Goal: Check status: Check status

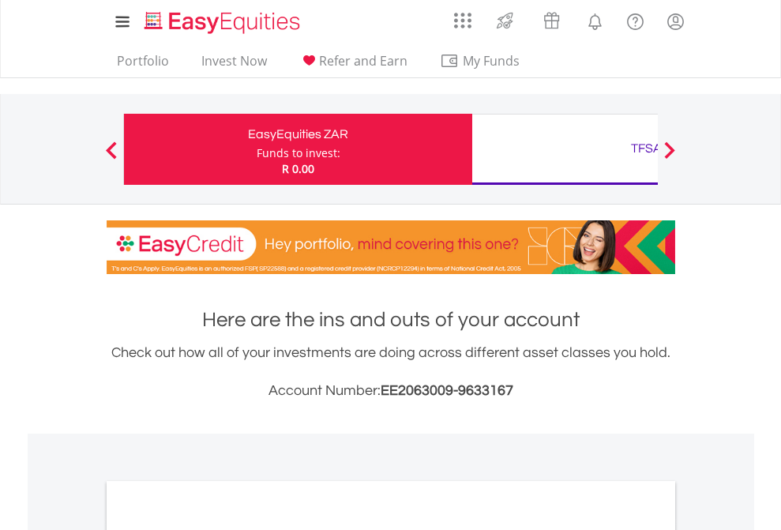
click at [257, 149] on div "Funds to invest:" at bounding box center [299, 153] width 84 height 16
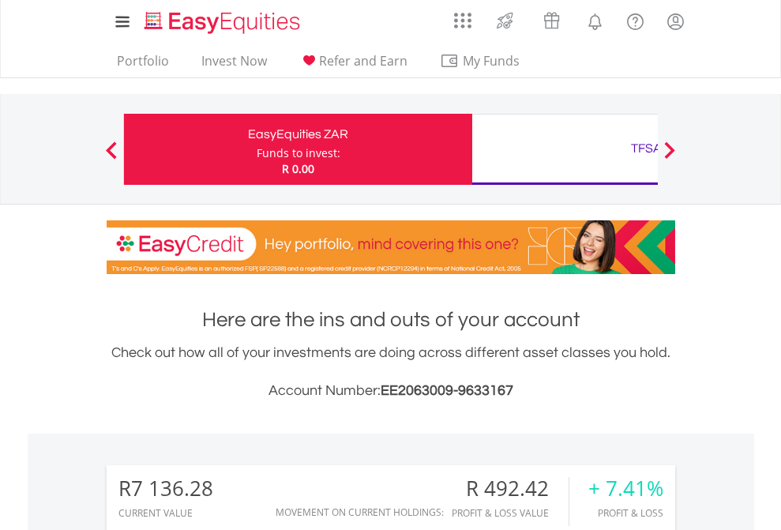
scroll to position [152, 248]
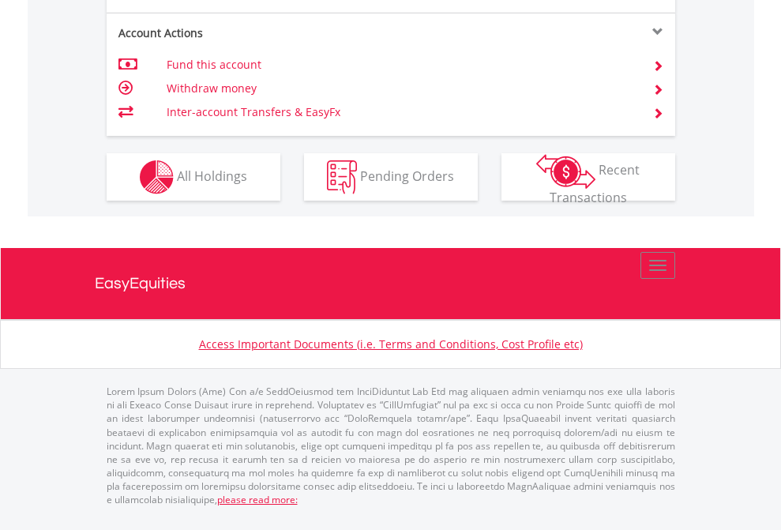
scroll to position [1545, 0]
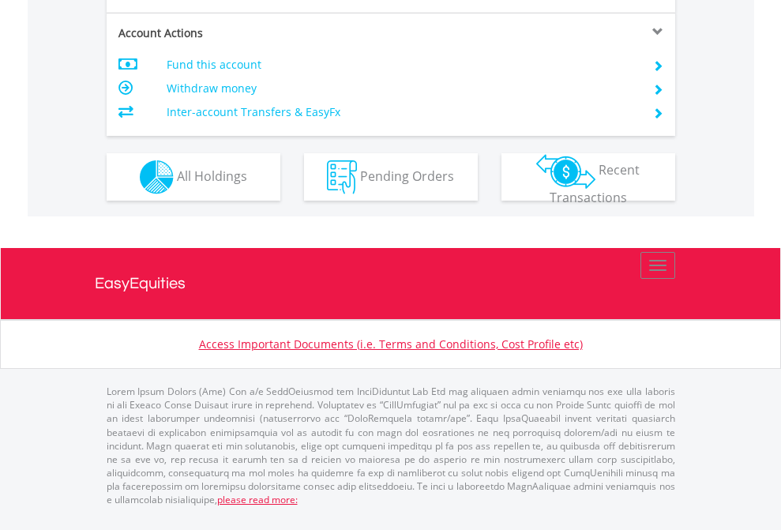
scroll to position [1482, 0]
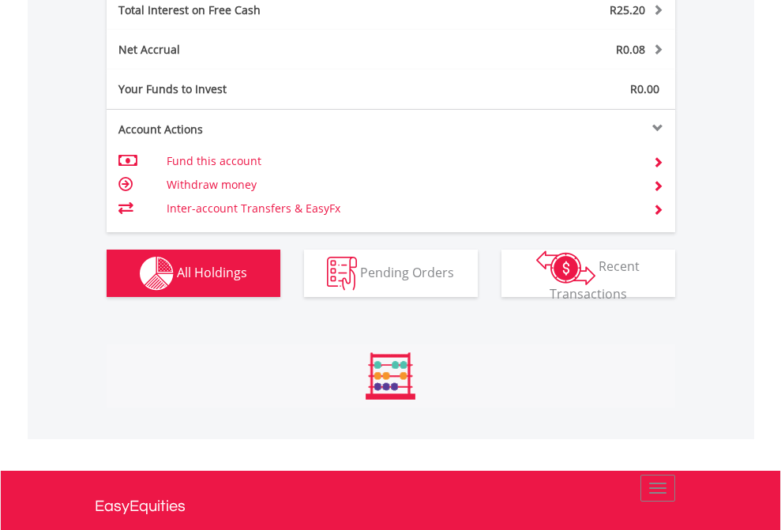
scroll to position [152, 248]
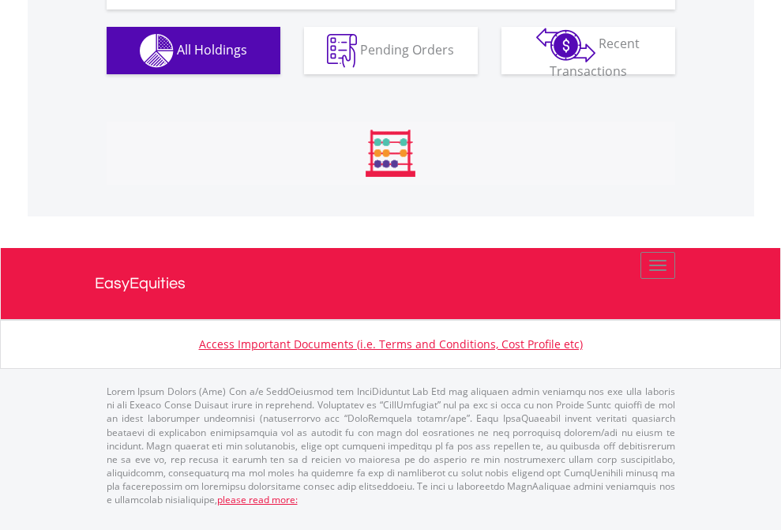
scroll to position [1632, 0]
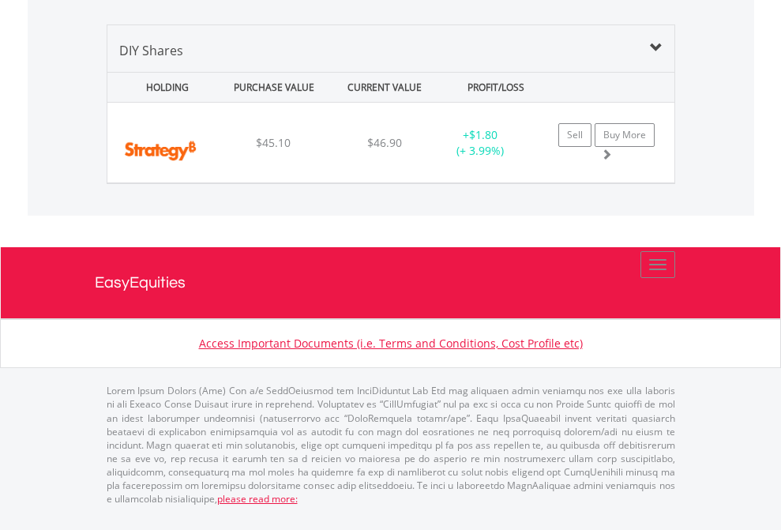
scroll to position [152, 248]
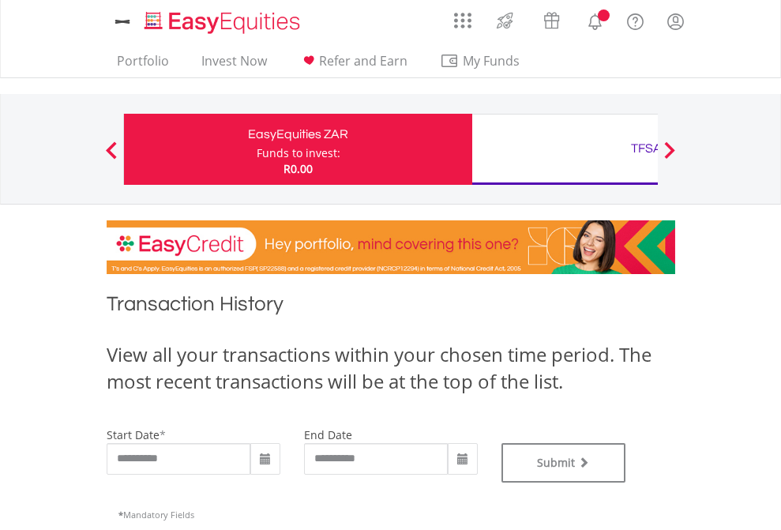
type input "**********"
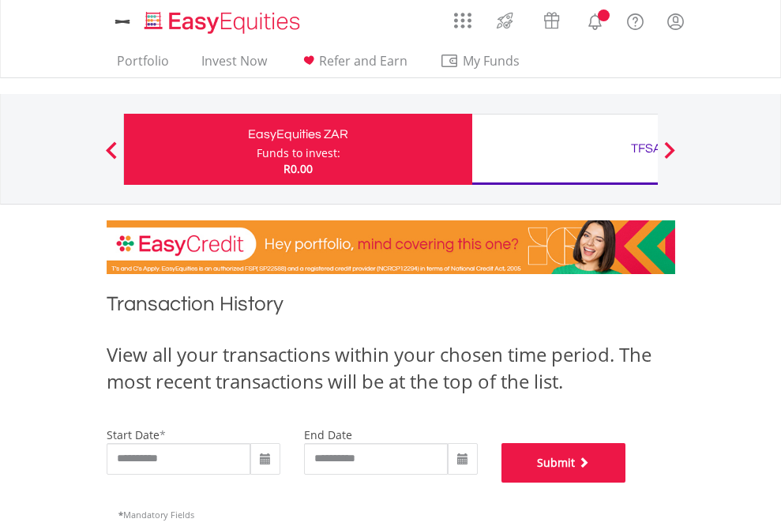
click at [626, 482] on button "Submit" at bounding box center [563, 462] width 125 height 39
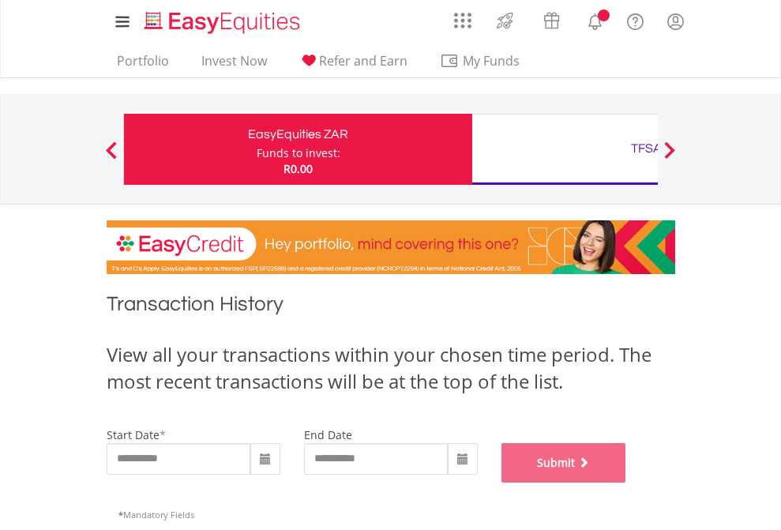
scroll to position [640, 0]
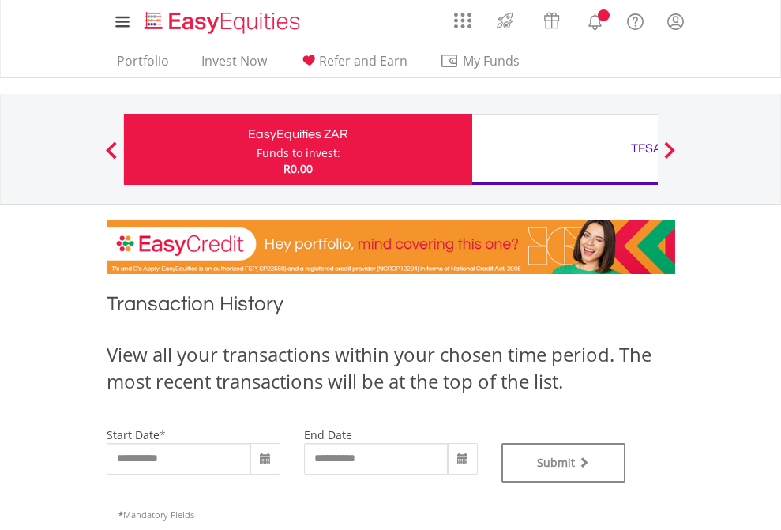
click at [564, 149] on div "TFSA" at bounding box center [646, 148] width 329 height 22
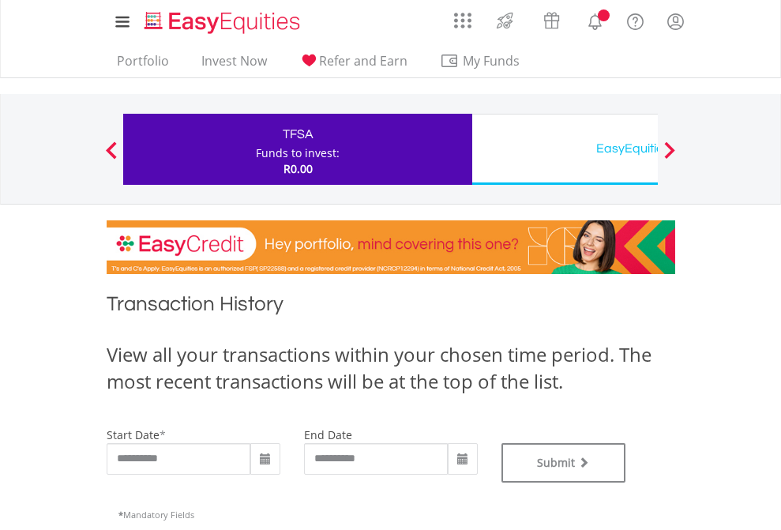
type input "**********"
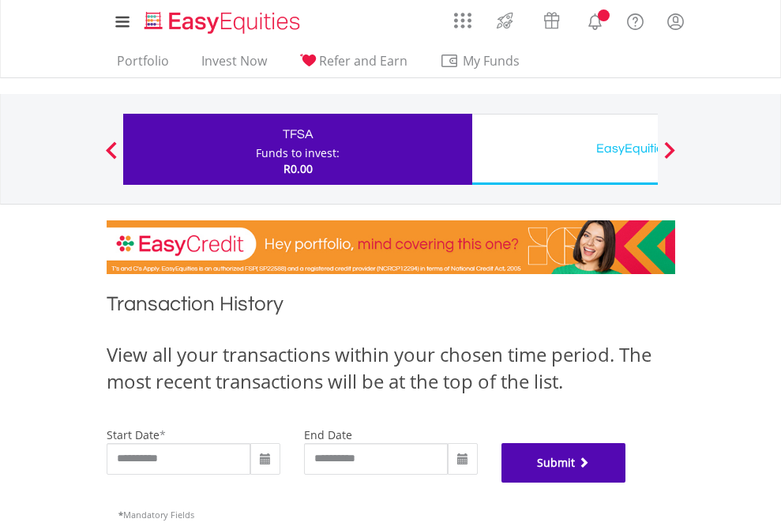
click at [626, 482] on button "Submit" at bounding box center [563, 462] width 125 height 39
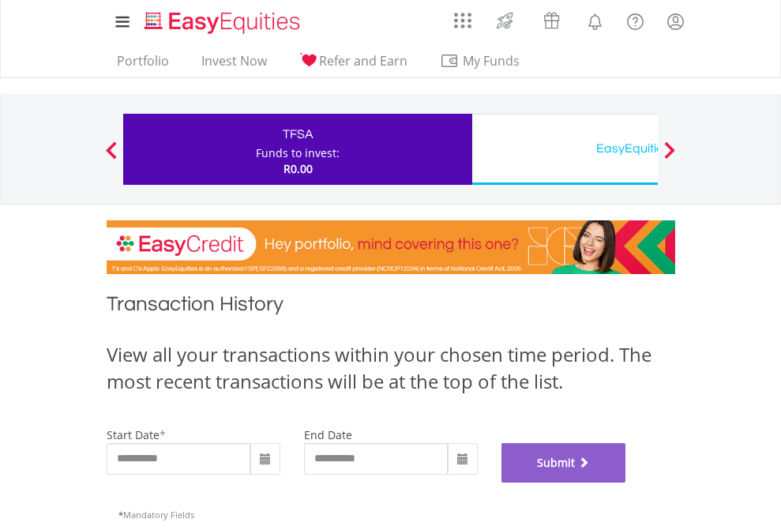
scroll to position [640, 0]
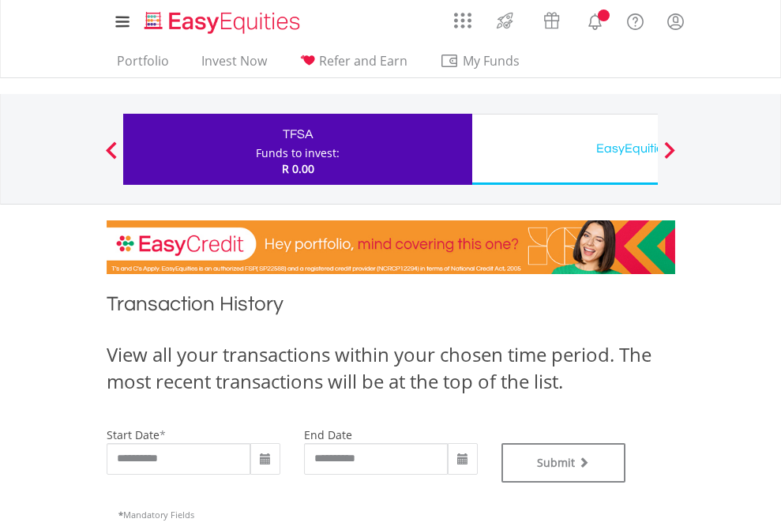
click at [564, 149] on div "EasyEquities USD" at bounding box center [646, 148] width 329 height 22
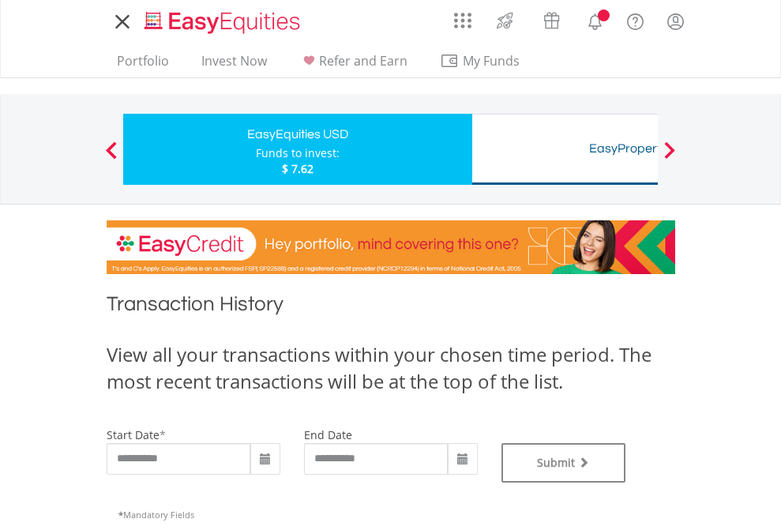
type input "**********"
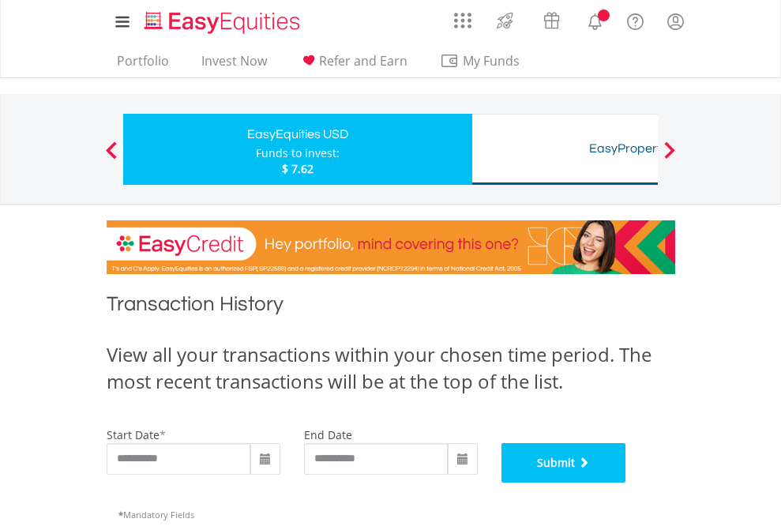
click at [626, 482] on button "Submit" at bounding box center [563, 462] width 125 height 39
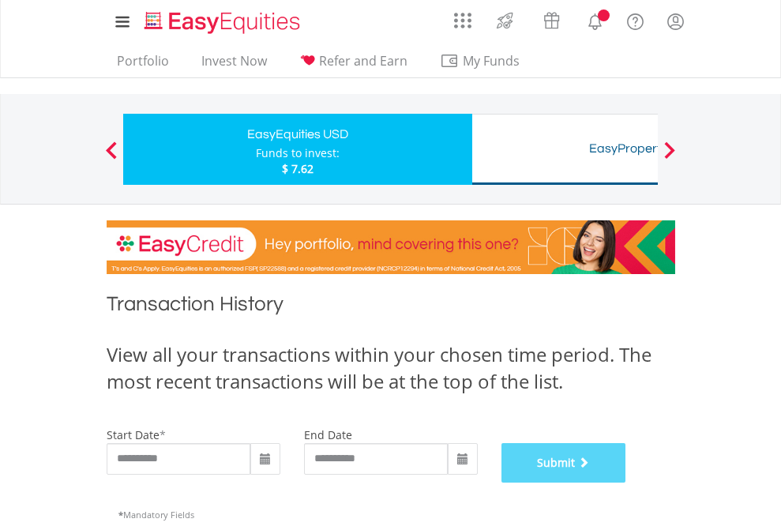
scroll to position [640, 0]
